Goal: Task Accomplishment & Management: Manage account settings

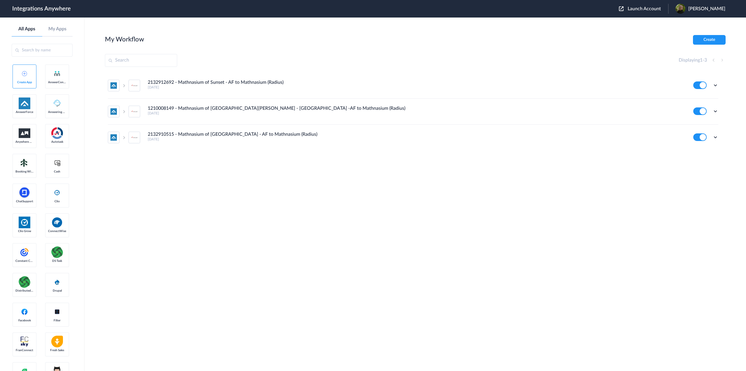
click at [648, 7] on span "Launch Account" at bounding box center [644, 8] width 33 height 5
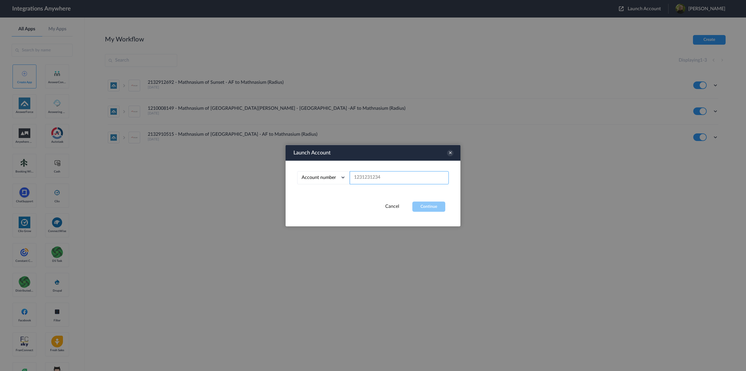
paste input "2075502951"
type input "2075502951"
click at [429, 207] on button "Continue" at bounding box center [429, 206] width 33 height 10
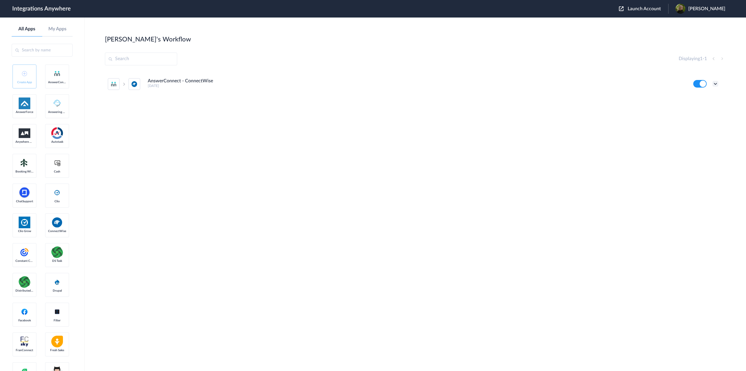
click at [715, 82] on icon at bounding box center [716, 84] width 6 height 6
click at [699, 96] on li "Edit" at bounding box center [700, 97] width 38 height 11
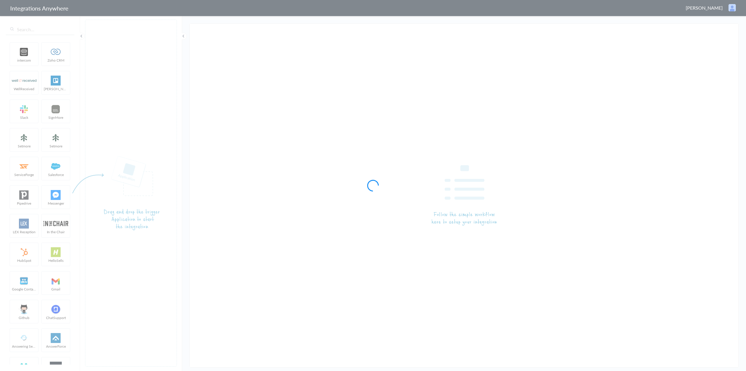
type input "AnswerConnect - ConnectWise"
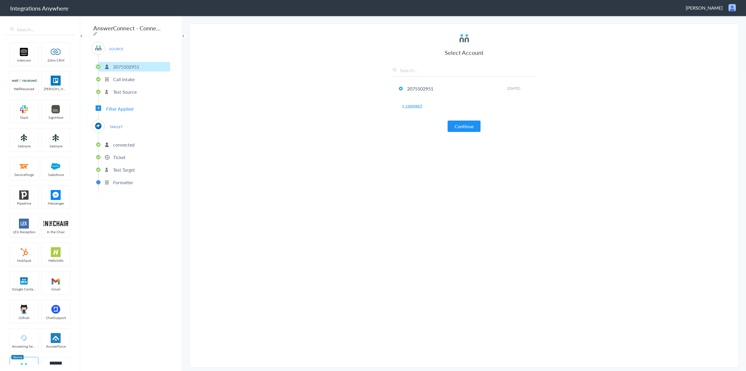
click at [128, 166] on p "Test Target" at bounding box center [124, 169] width 22 height 7
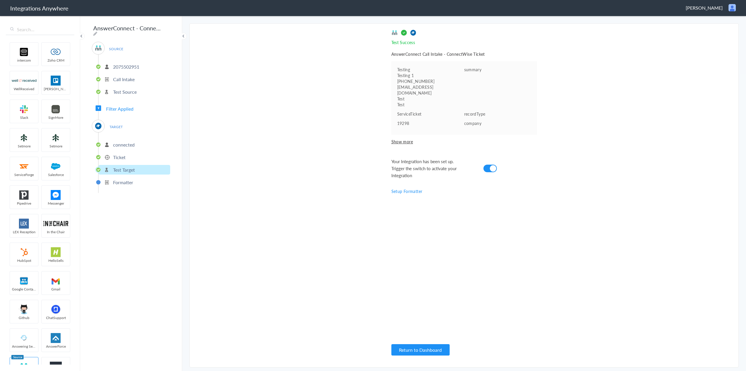
click at [128, 155] on li "Ticket" at bounding box center [135, 157] width 72 height 10
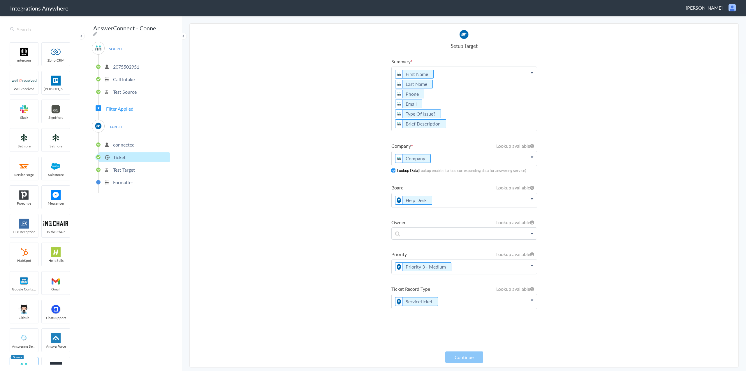
click at [123, 141] on p "connected" at bounding box center [124, 144] width 22 height 7
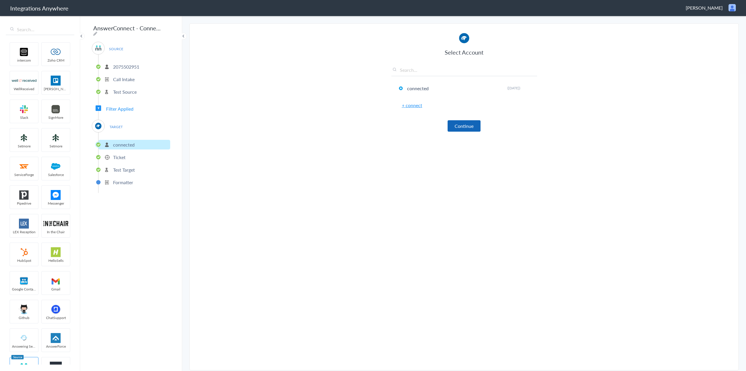
click at [472, 124] on button "Continue" at bounding box center [464, 125] width 33 height 11
click at [122, 179] on p "Formatter" at bounding box center [123, 182] width 20 height 7
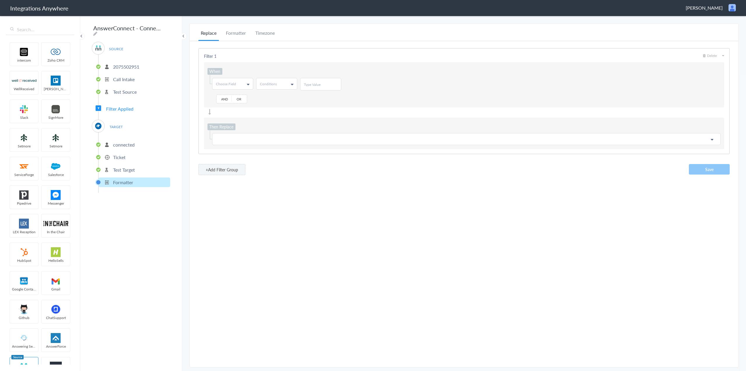
click at [706, 7] on span "Emily Hopcus" at bounding box center [704, 7] width 37 height 7
click at [720, 29] on li "Dashboard" at bounding box center [720, 30] width 40 height 9
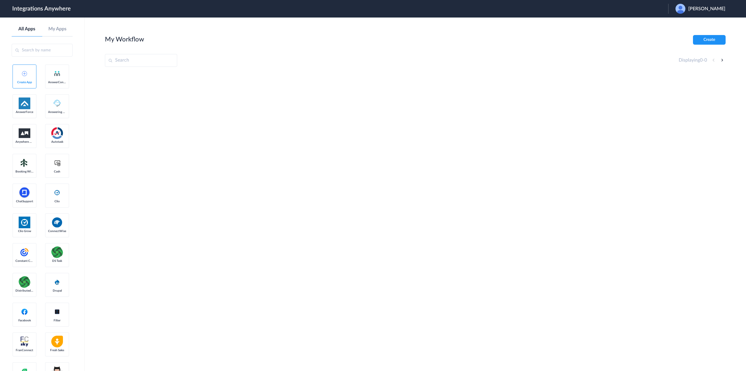
click at [702, 11] on span "[PERSON_NAME]" at bounding box center [707, 9] width 37 height 6
click at [696, 24] on li "Logout" at bounding box center [700, 23] width 63 height 11
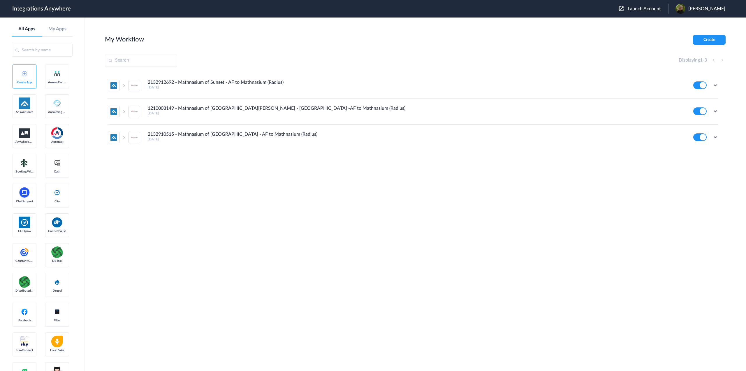
click at [639, 9] on span "Launch Account" at bounding box center [644, 8] width 33 height 5
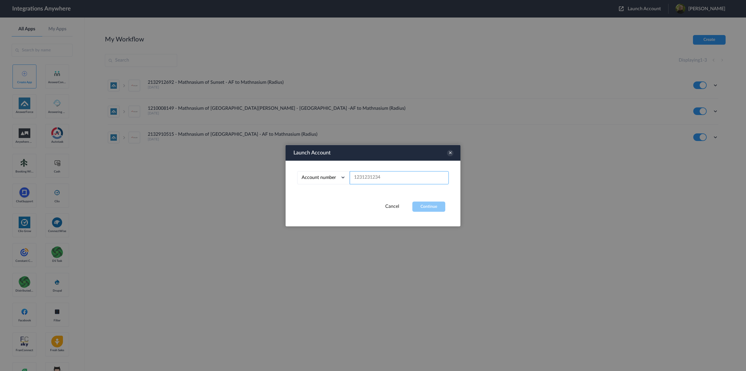
paste input "2075502951"
type input "2075502951"
click at [389, 252] on div at bounding box center [373, 185] width 746 height 371
click at [439, 194] on div "Account number Account number Email address 2075502951" at bounding box center [373, 180] width 175 height 41
click at [433, 207] on button "Continue" at bounding box center [429, 206] width 33 height 10
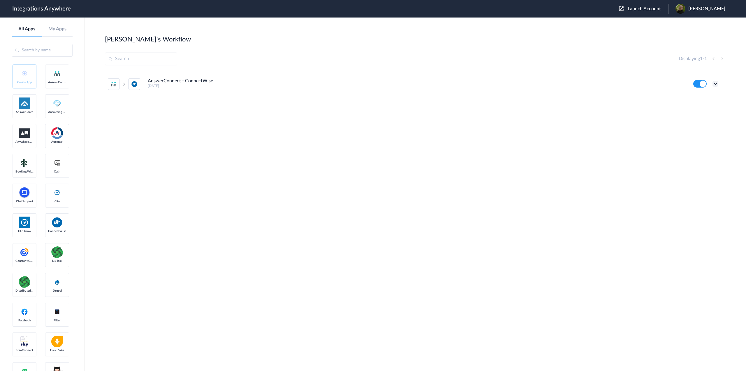
click at [716, 83] on icon at bounding box center [716, 84] width 6 height 6
click at [711, 106] on link "Task history" at bounding box center [699, 108] width 28 height 4
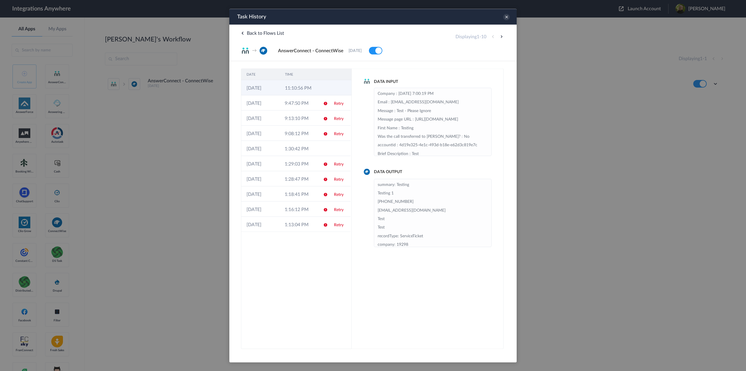
click at [301, 89] on td "11:10:56 PM" at bounding box center [299, 87] width 38 height 15
click at [303, 102] on td "9:47:50 PM" at bounding box center [299, 102] width 38 height 15
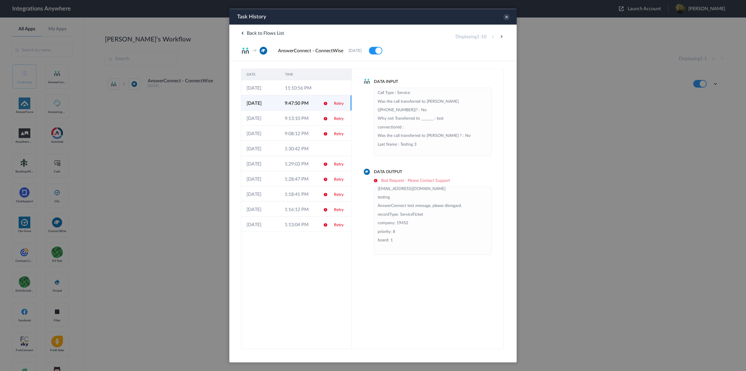
scroll to position [257, 0]
click at [505, 18] on icon at bounding box center [507, 17] width 6 height 6
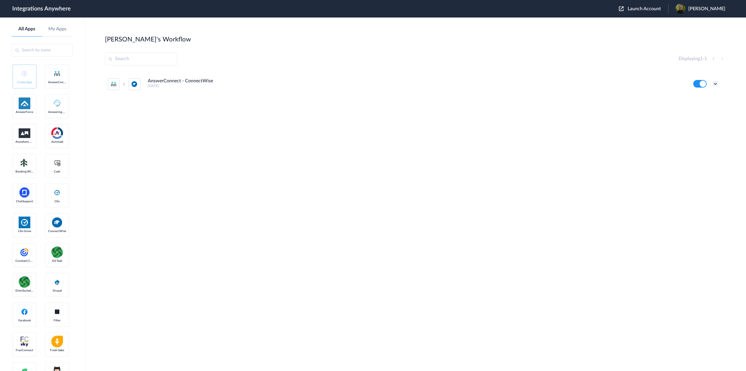
click at [716, 82] on icon at bounding box center [716, 84] width 6 height 6
click at [708, 106] on link "Task history" at bounding box center [699, 108] width 28 height 4
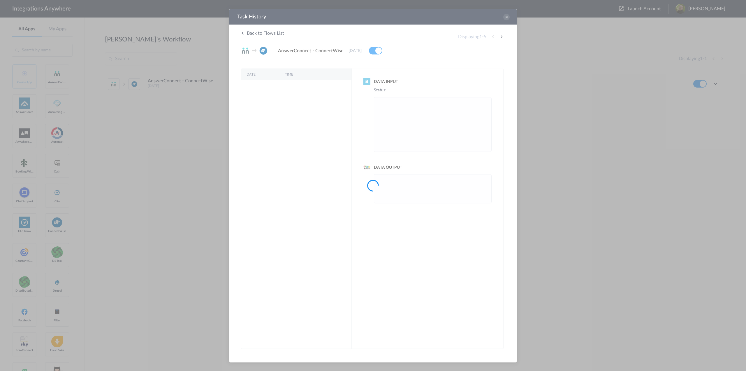
scroll to position [0, 0]
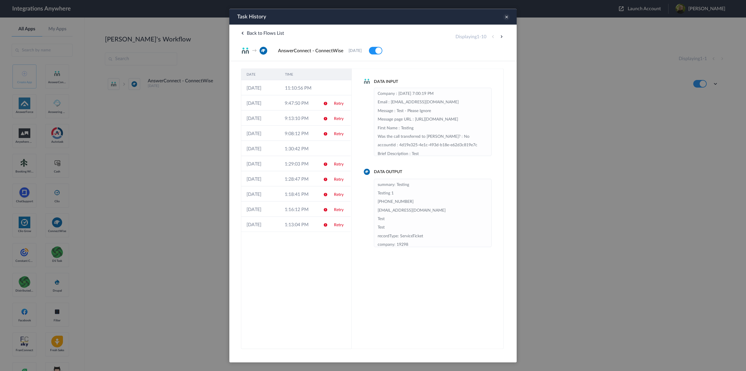
click at [509, 15] on icon at bounding box center [507, 17] width 6 height 6
